Goal: Information Seeking & Learning: Learn about a topic

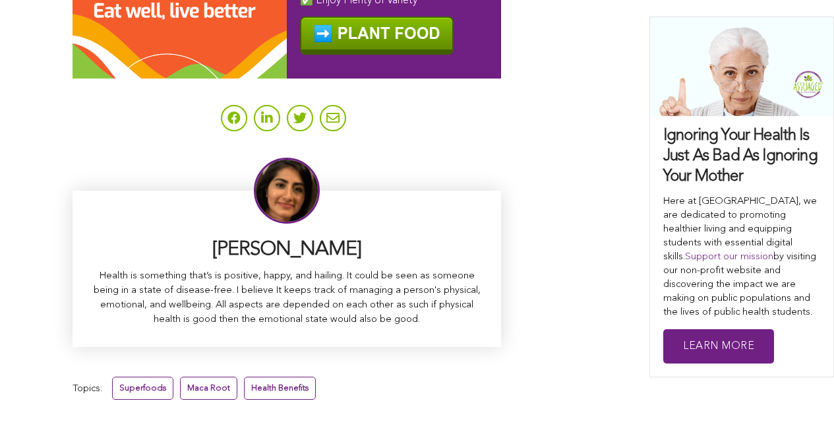
scroll to position [8326, 0]
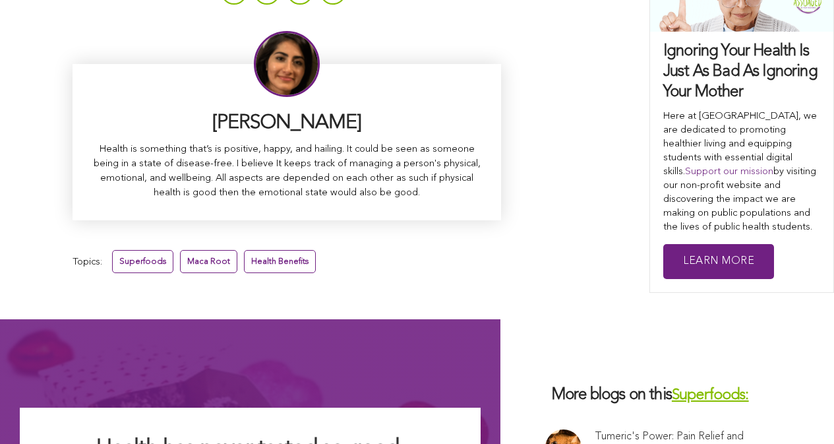
click at [672, 388] on link "Superfoods:" at bounding box center [710, 395] width 77 height 15
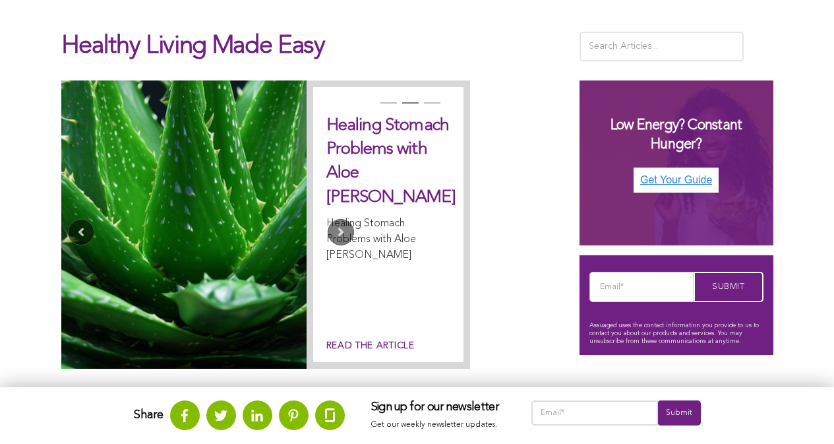
scroll to position [294, 0]
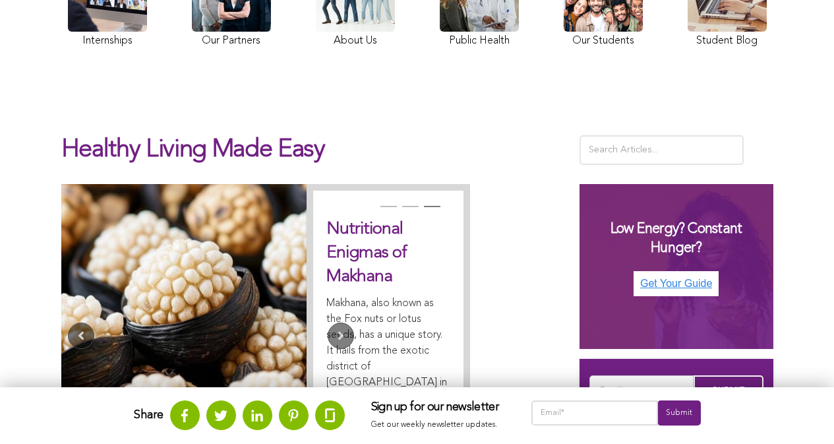
click at [497, 152] on div "Healthy Living Made Easy" at bounding box center [417, 147] width 712 height 74
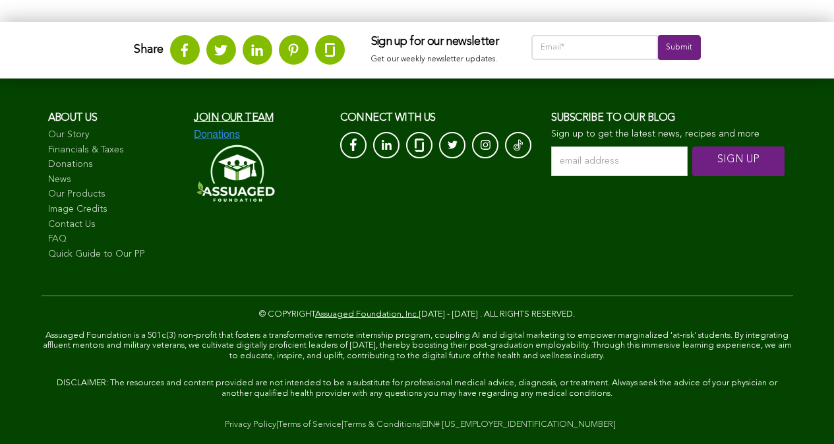
scroll to position [2156, 0]
